Goal: Transaction & Acquisition: Purchase product/service

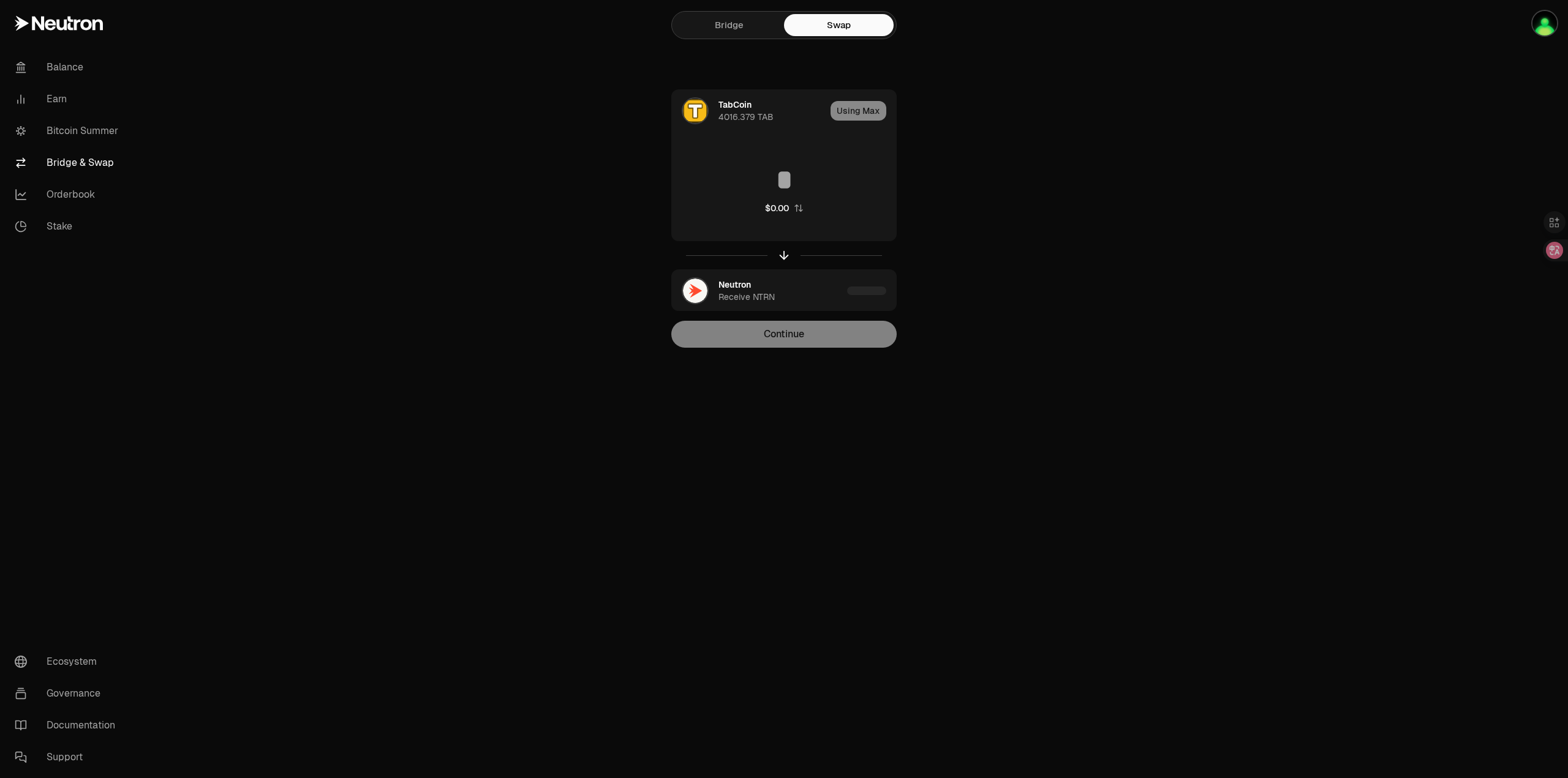
type input "**********"
click at [811, 341] on button "Continue" at bounding box center [783, 334] width 225 height 27
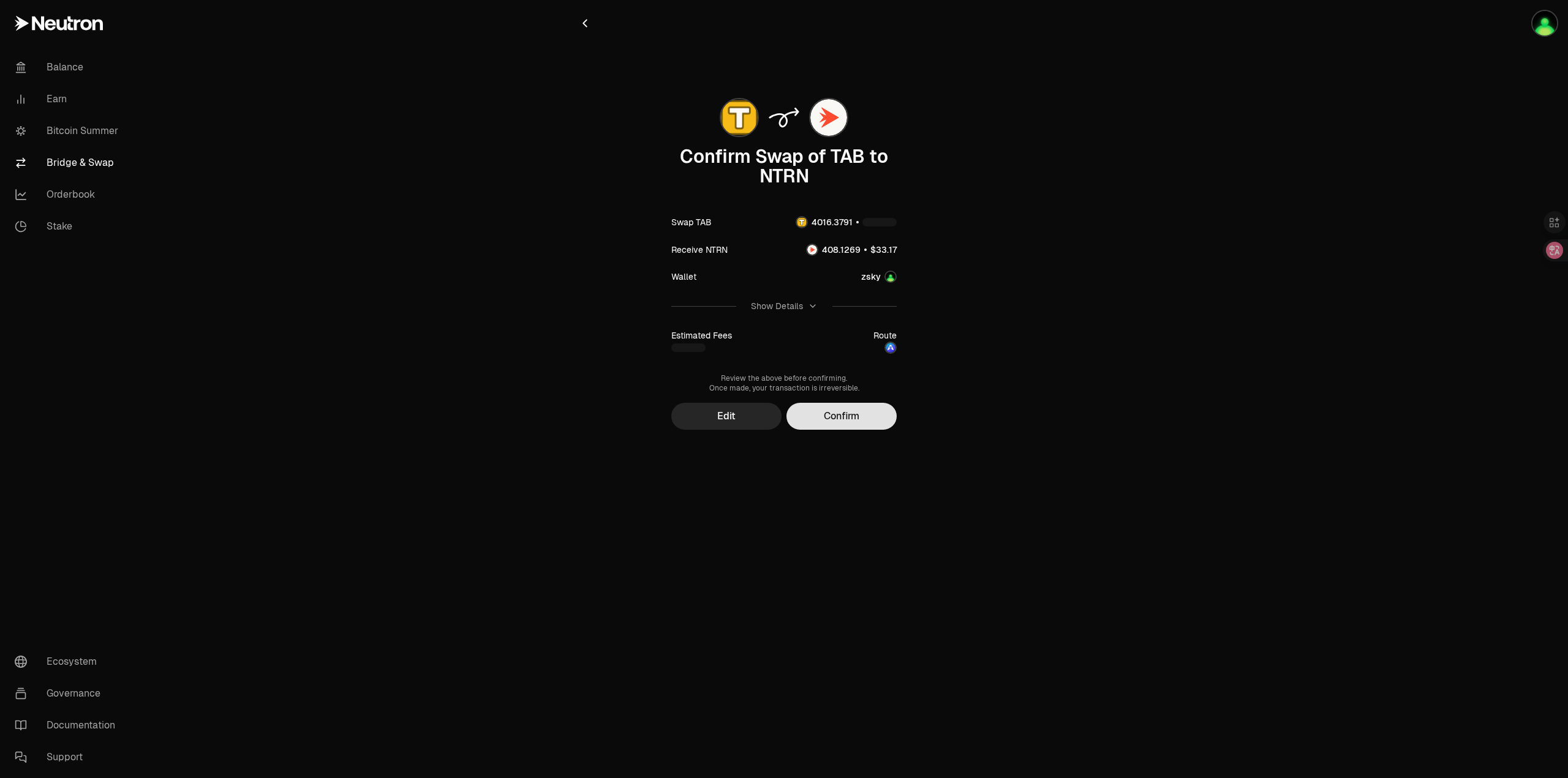
click at [857, 411] on button "Confirm" at bounding box center [841, 416] width 110 height 27
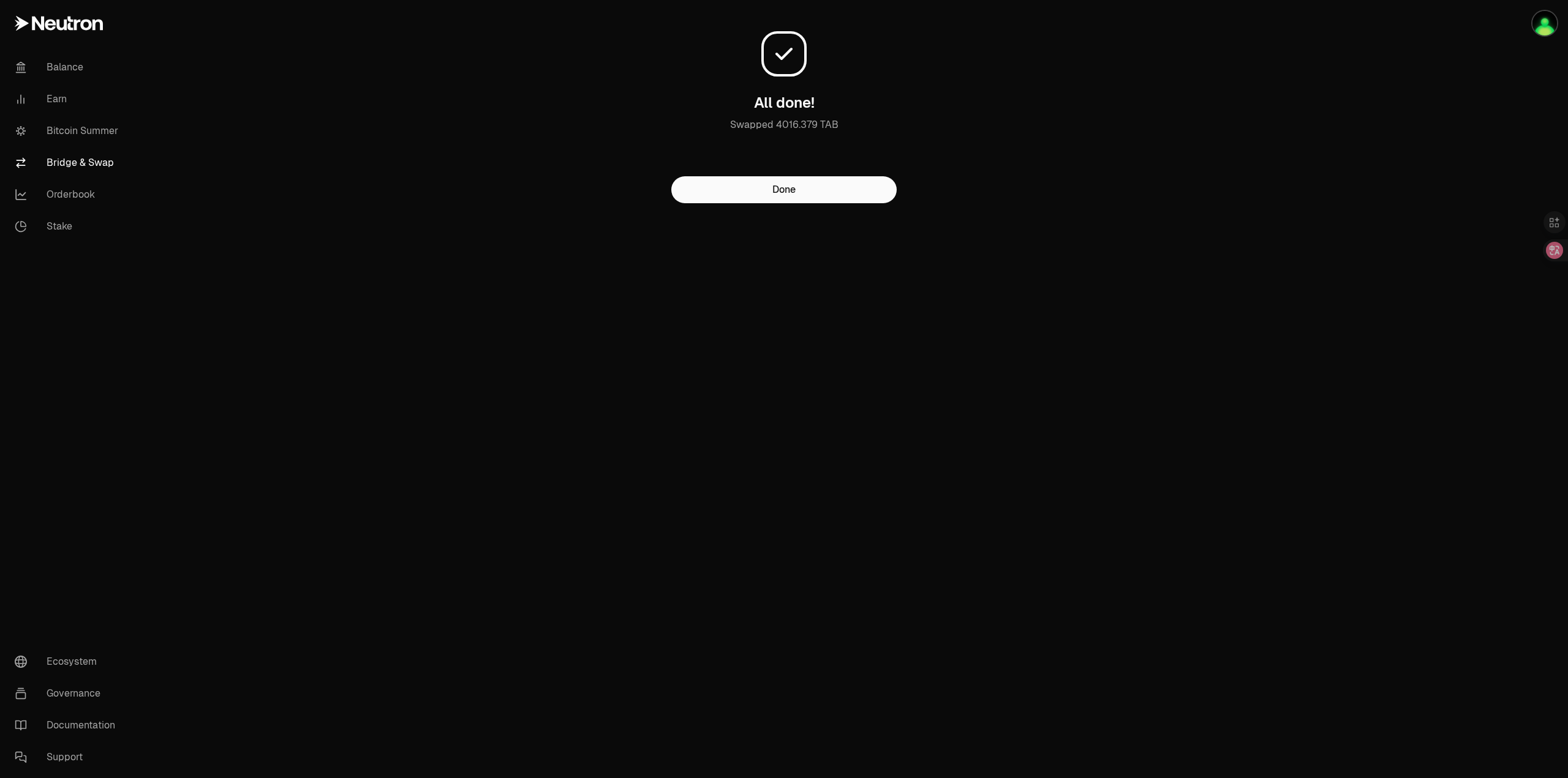
click at [1133, 237] on main "All done! Swapped 4016.379 TAB Done" at bounding box center [852, 126] width 1431 height 253
click at [1167, 207] on main "All done! Swapped 4016.379 TAB Done" at bounding box center [852, 126] width 1431 height 253
click at [830, 190] on button "Done" at bounding box center [783, 189] width 225 height 27
